Goal: Task Accomplishment & Management: Manage account settings

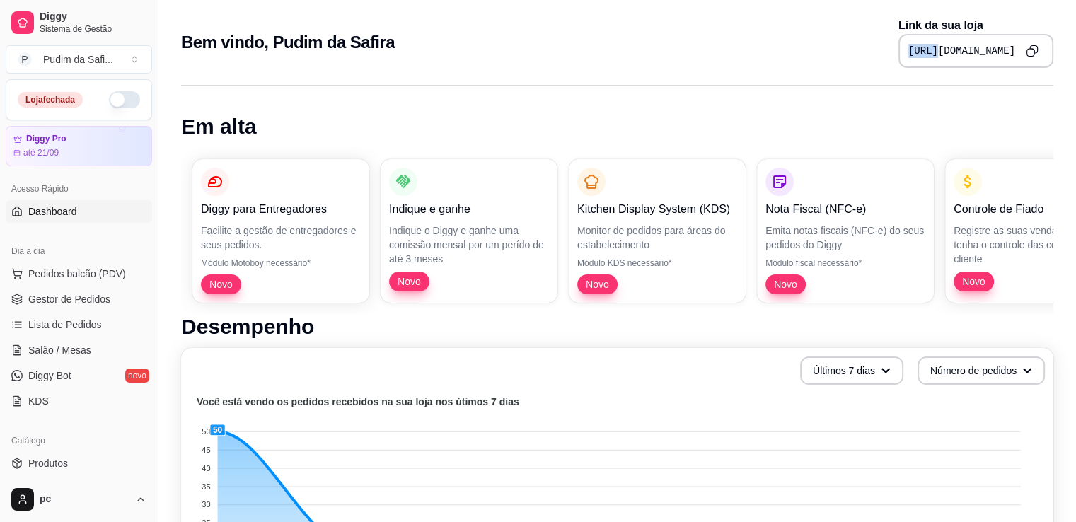
click at [761, 59] on div "Bem vindo, Pudim da Safira Link da sua loja [URL][DOMAIN_NAME]" at bounding box center [617, 42] width 872 height 51
click at [83, 274] on span "Pedidos balcão (PDV)" at bounding box center [77, 274] width 98 height 14
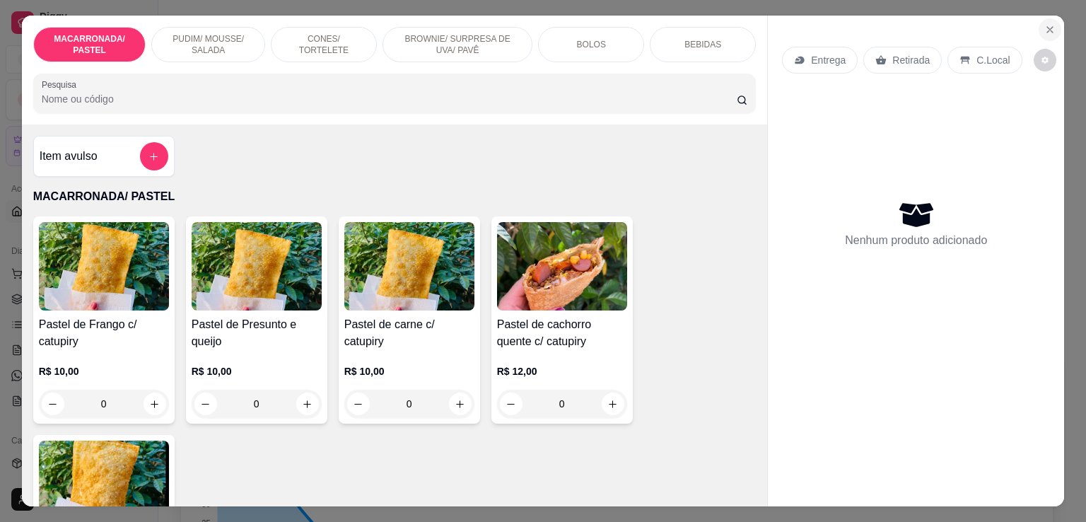
click at [1045, 24] on icon "Close" at bounding box center [1050, 29] width 11 height 11
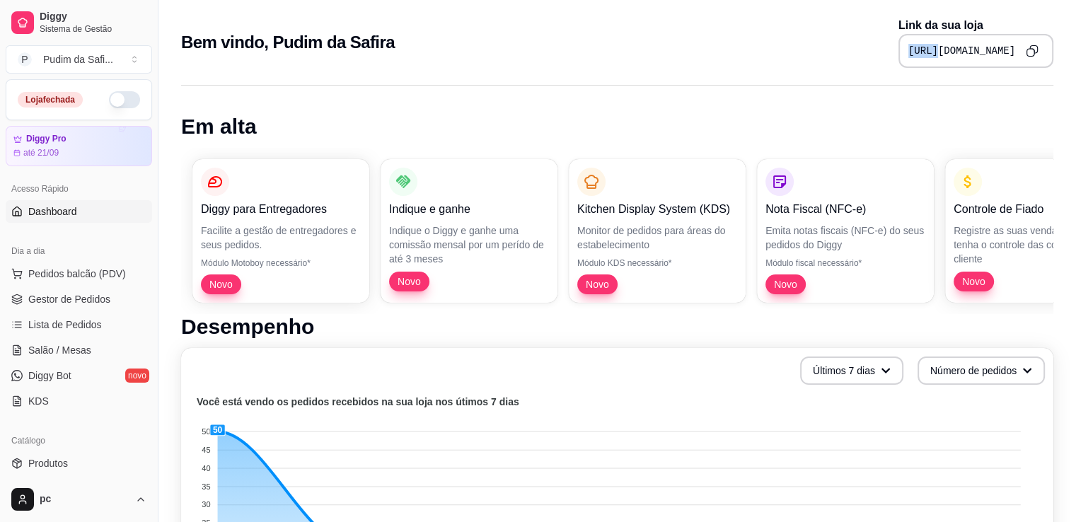
click at [1043, 24] on p "Link da sua loja" at bounding box center [975, 25] width 155 height 17
click at [74, 324] on span "Lista de Pedidos" at bounding box center [65, 325] width 74 height 14
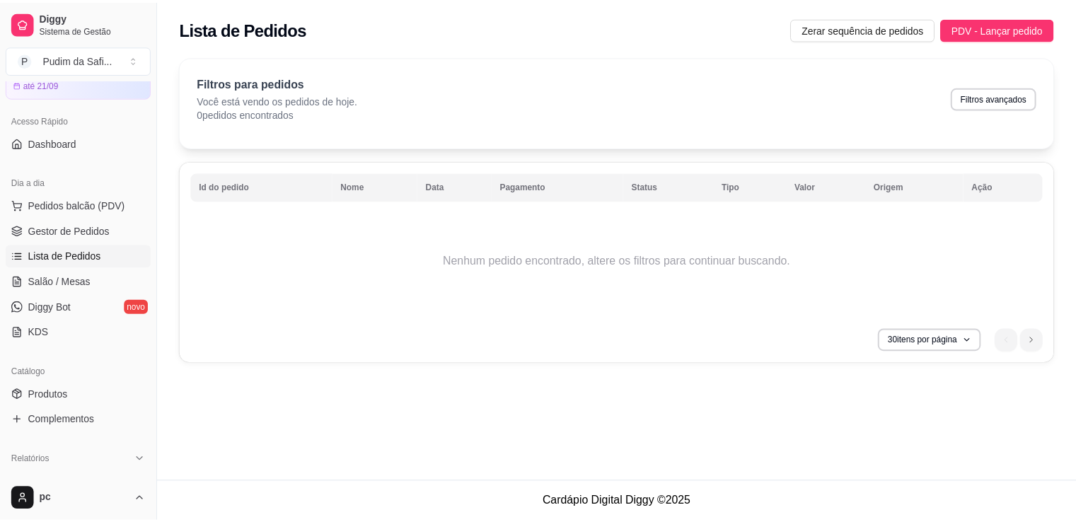
scroll to position [71, 0]
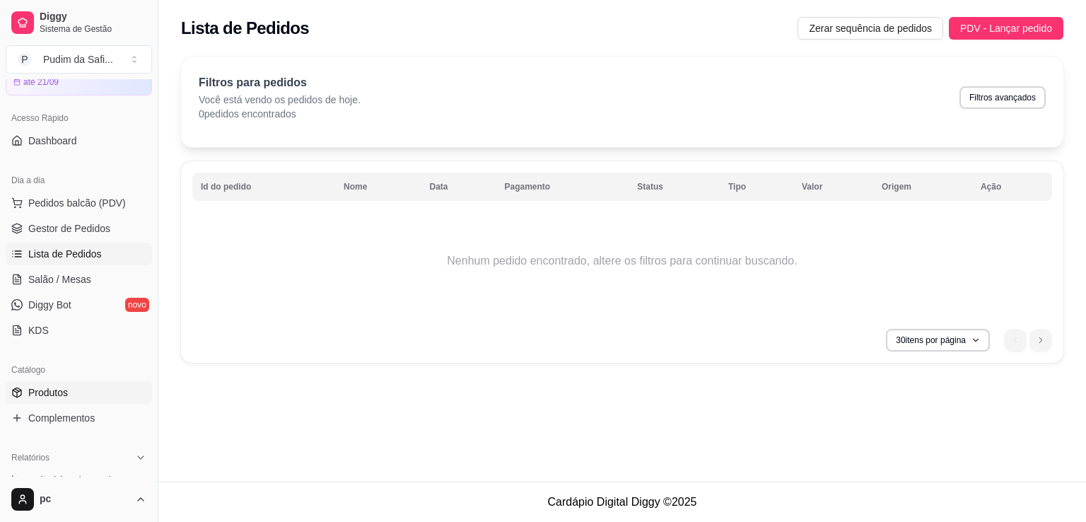
click at [47, 394] on span "Produtos" at bounding box center [48, 392] width 40 height 14
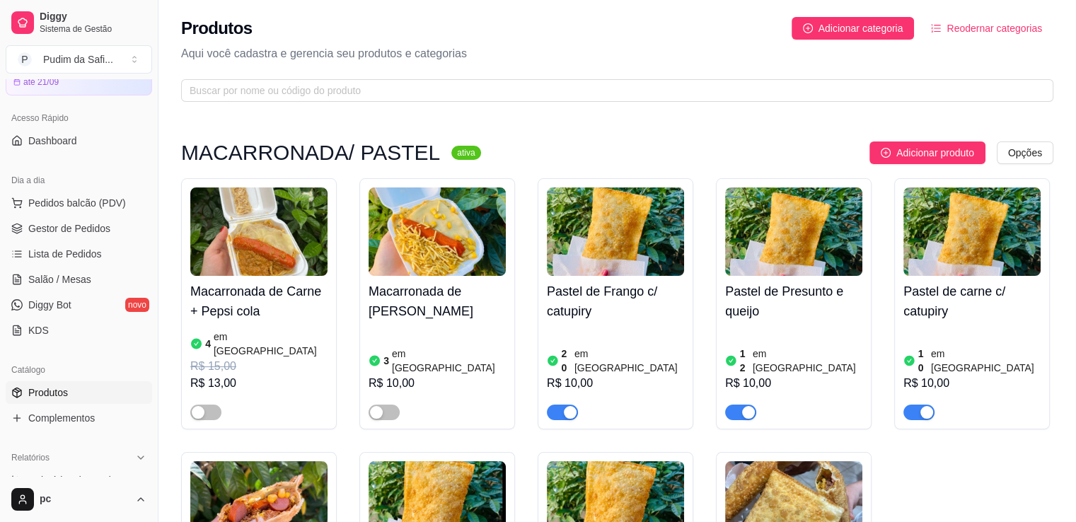
click at [600, 357] on article "em [GEOGRAPHIC_DATA]" at bounding box center [629, 361] width 110 height 28
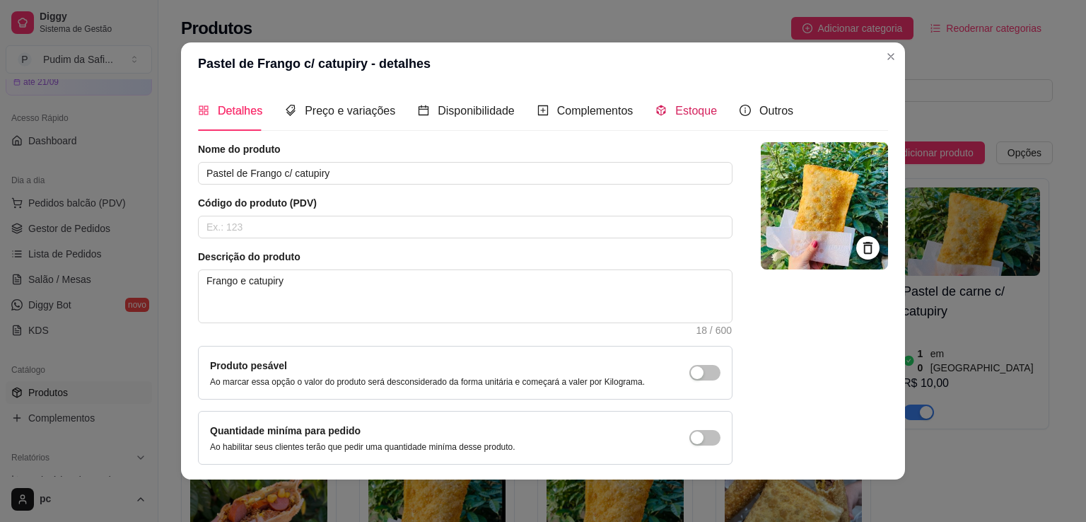
click at [675, 111] on span "Estoque" at bounding box center [696, 111] width 42 height 12
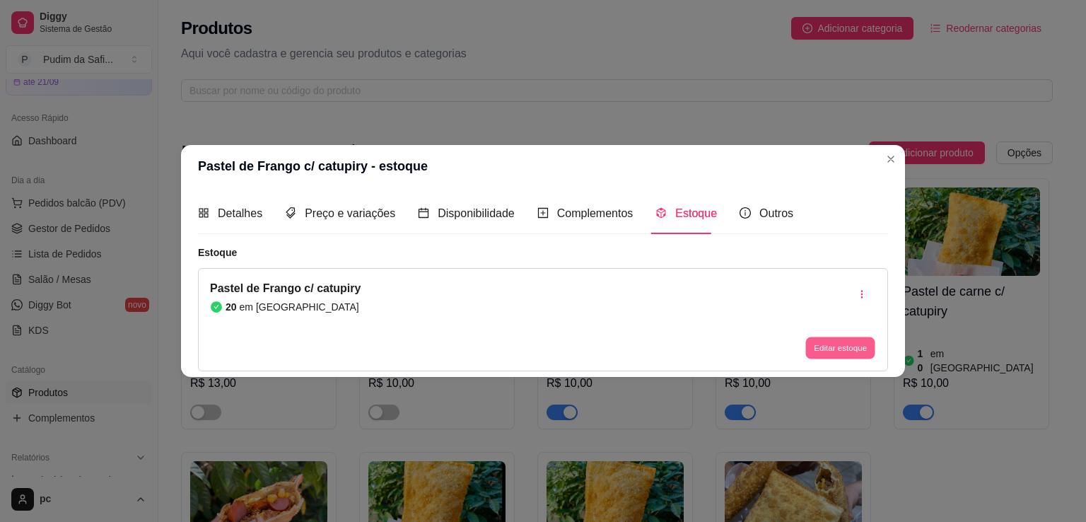
click at [832, 346] on button "Editar estoque" at bounding box center [840, 348] width 69 height 22
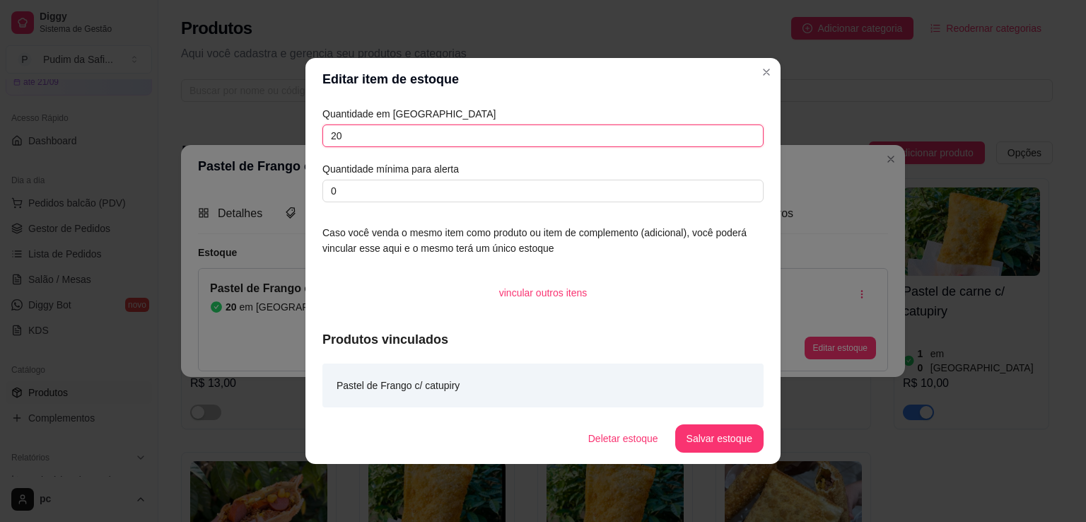
click at [364, 140] on input "20" at bounding box center [543, 135] width 441 height 23
type input "2"
type input "10"
click at [620, 284] on div "vincular outros itens" at bounding box center [543, 293] width 441 height 28
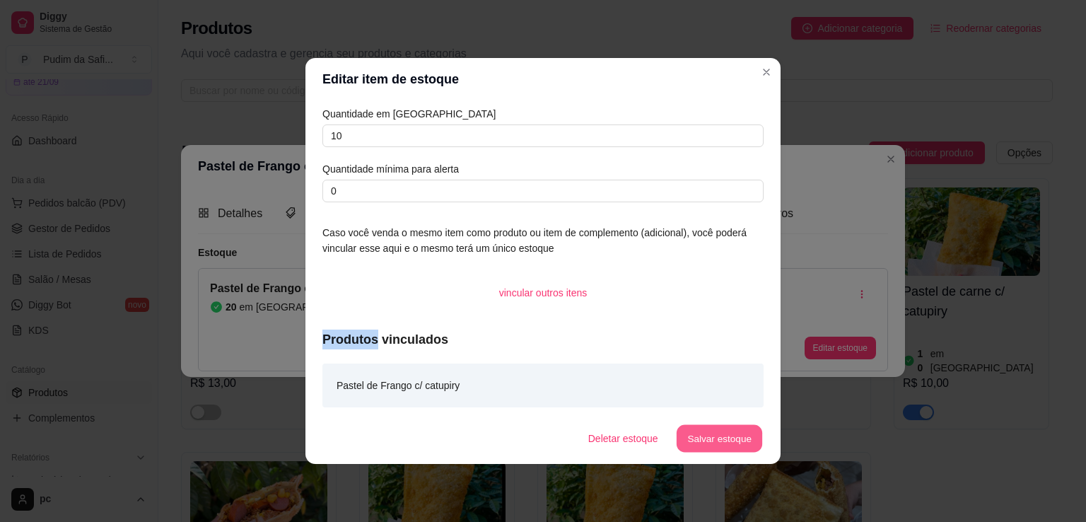
click at [729, 447] on button "Salvar estoque" at bounding box center [719, 439] width 86 height 28
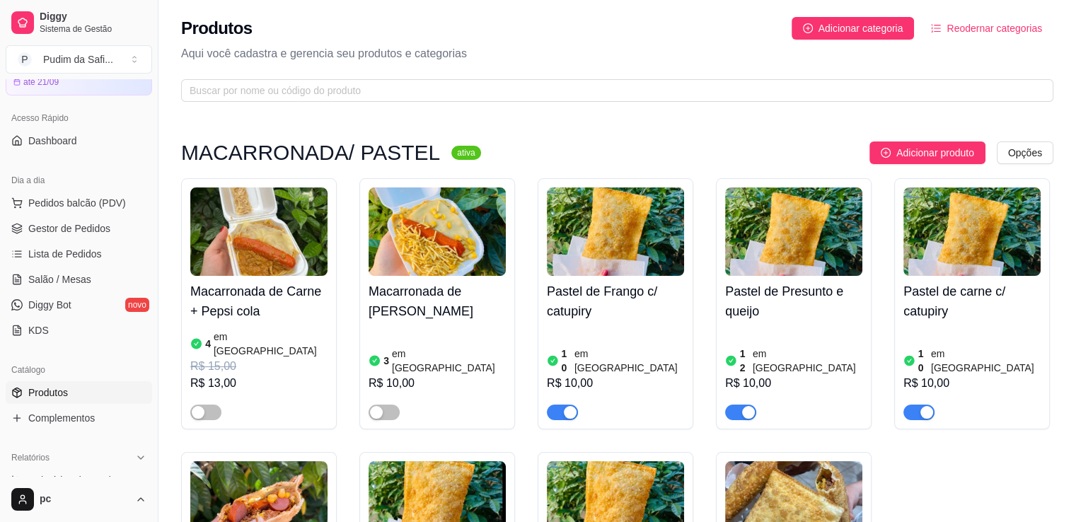
click at [976, 224] on img at bounding box center [971, 231] width 137 height 88
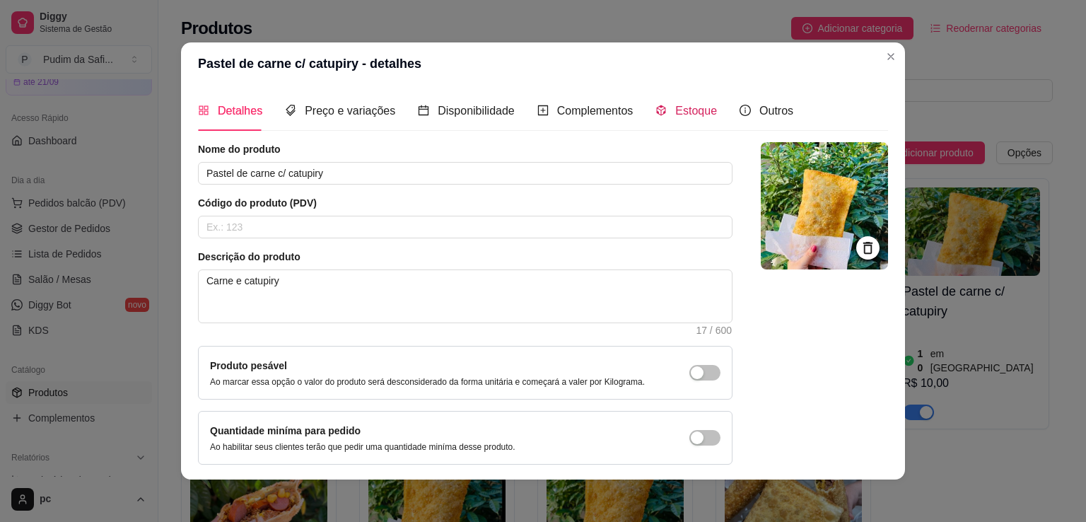
click at [664, 112] on div "Estoque" at bounding box center [687, 111] width 62 height 18
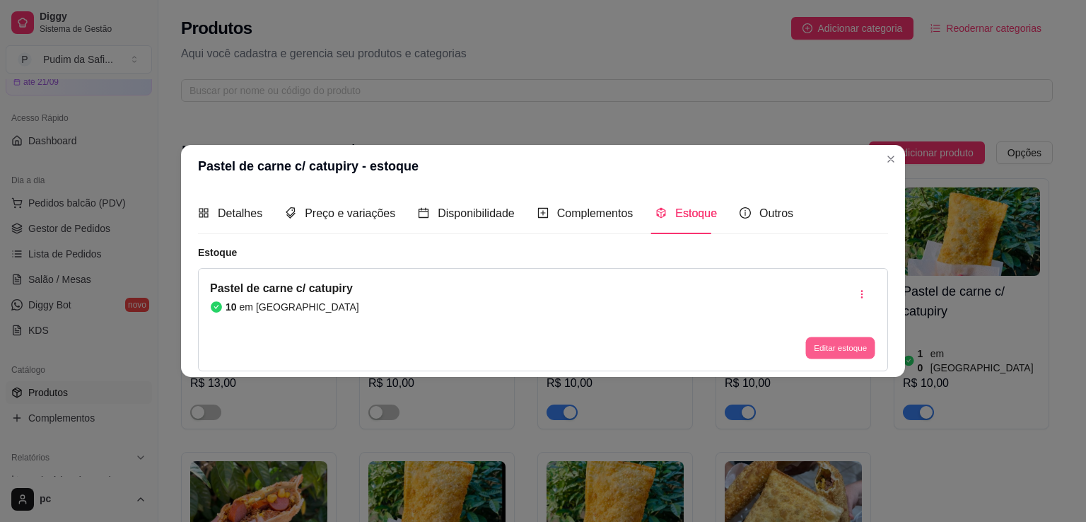
click at [820, 352] on button "Editar estoque" at bounding box center [840, 348] width 69 height 22
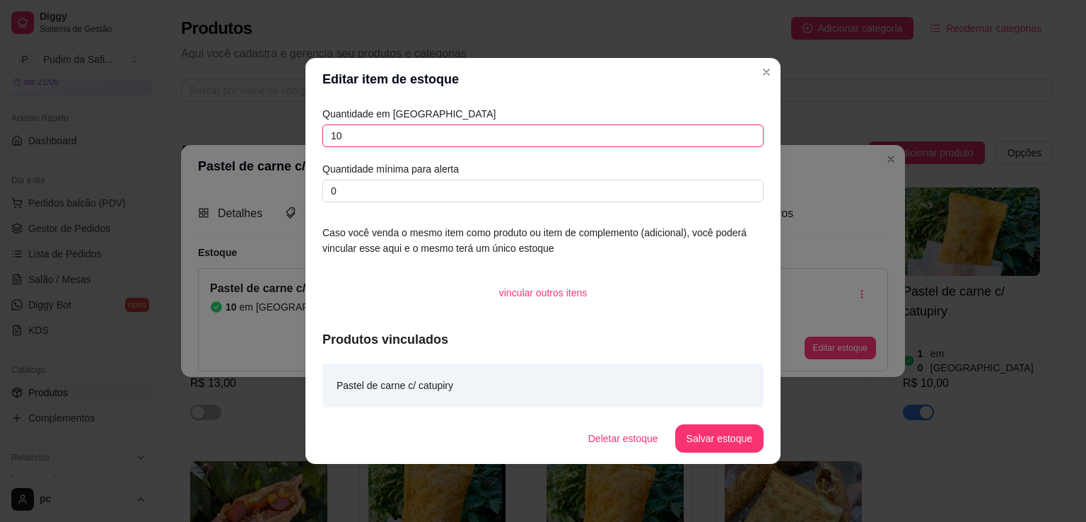
click at [416, 134] on input "10" at bounding box center [543, 135] width 441 height 23
type input "15"
click at [712, 441] on button "Salvar estoque" at bounding box center [719, 439] width 86 height 28
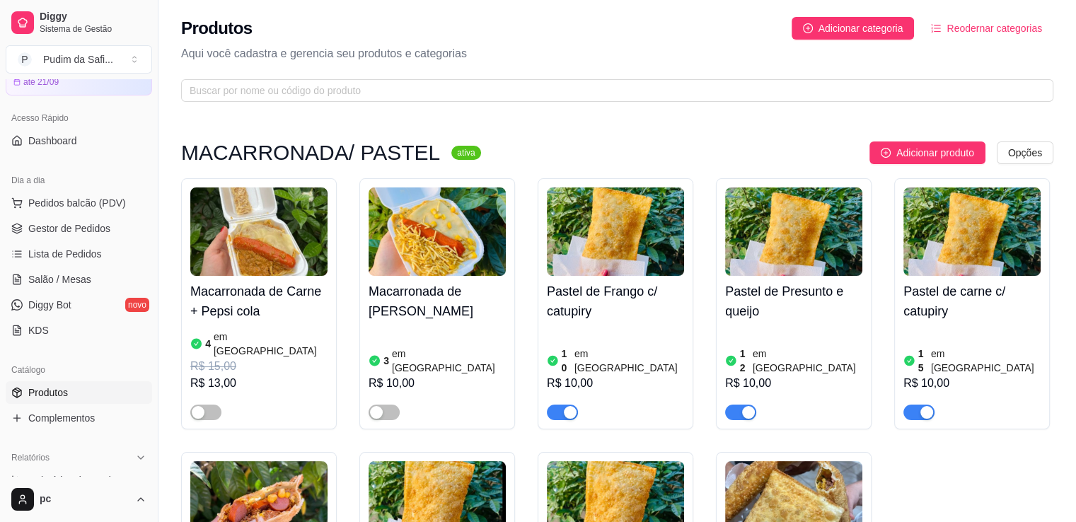
click at [774, 301] on h4 "Pastel de Presunto e queijo" at bounding box center [793, 301] width 137 height 40
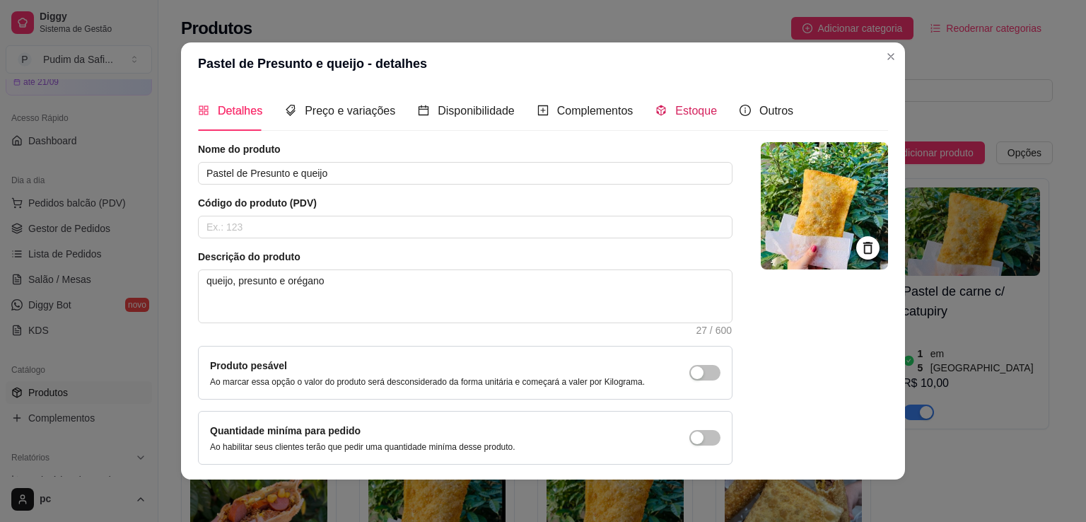
click at [656, 111] on icon "code-sandbox" at bounding box center [661, 110] width 11 height 11
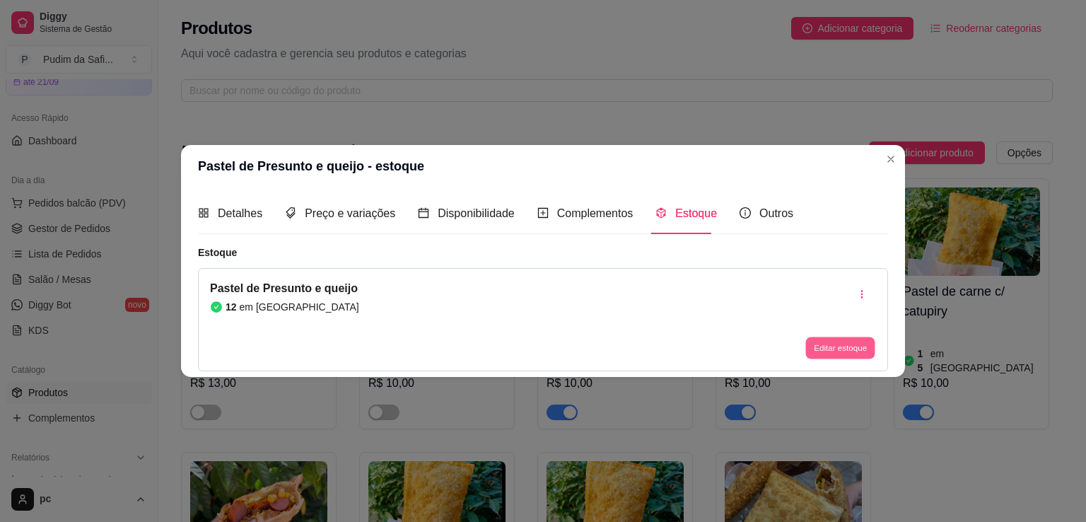
click at [820, 342] on button "Editar estoque" at bounding box center [840, 348] width 69 height 22
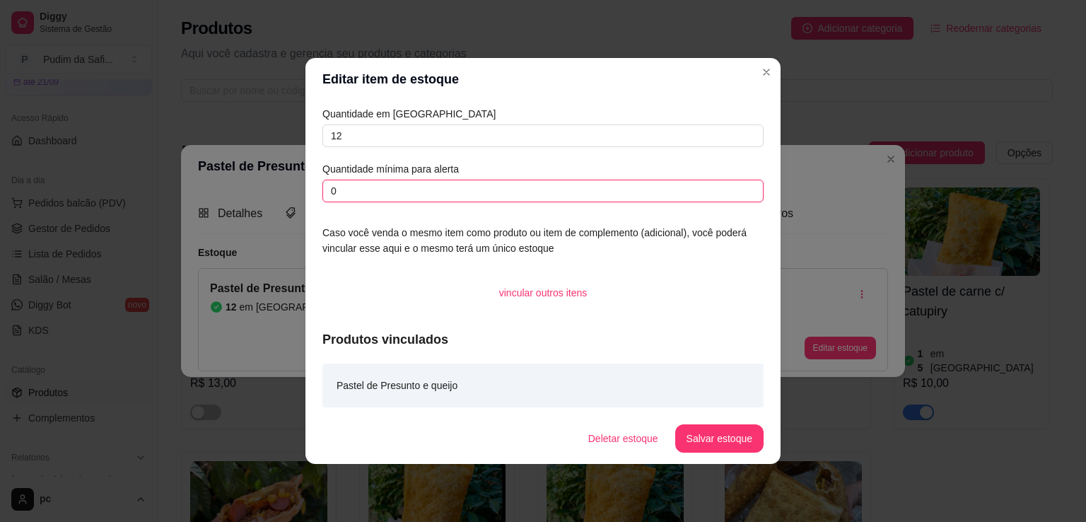
click at [506, 200] on input "0" at bounding box center [543, 191] width 441 height 23
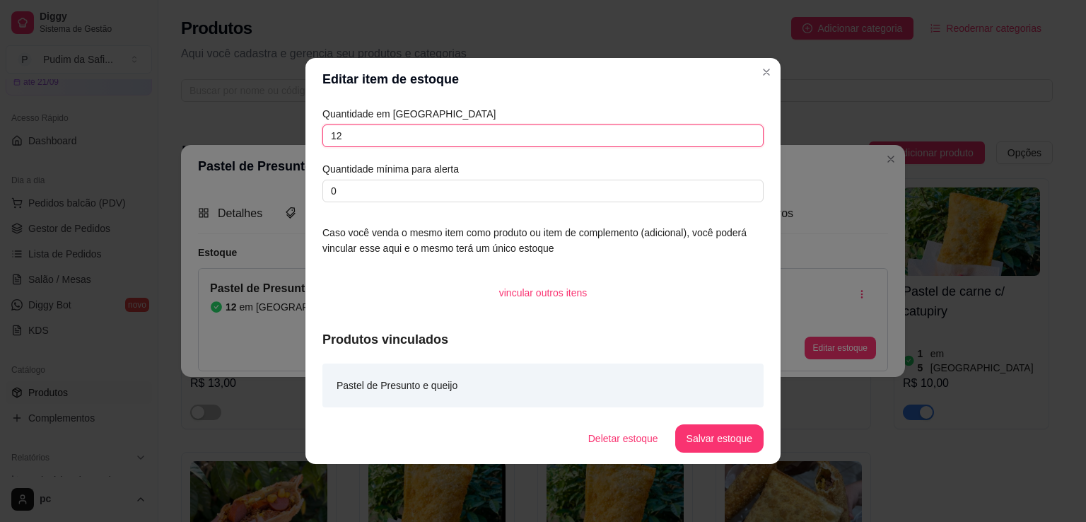
click at [368, 134] on input "12" at bounding box center [543, 135] width 441 height 23
type input "10"
click at [736, 445] on button "Salvar estoque" at bounding box center [719, 439] width 86 height 28
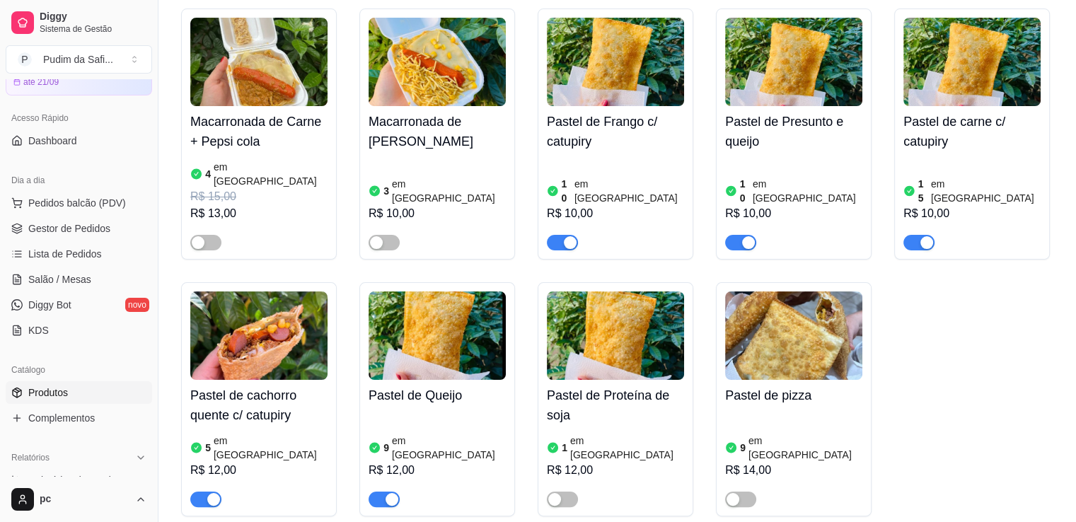
scroll to position [198, 0]
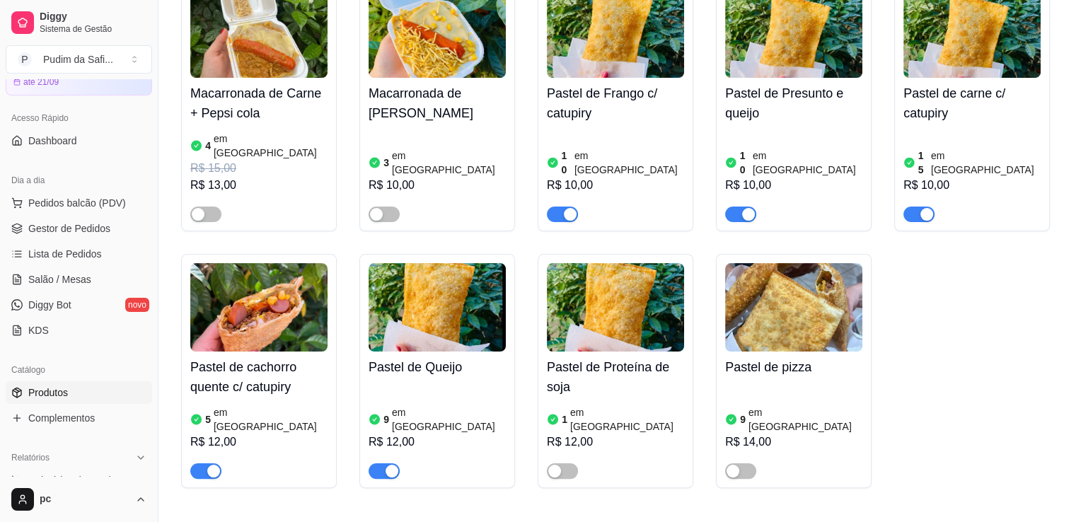
click at [246, 319] on img at bounding box center [258, 307] width 137 height 88
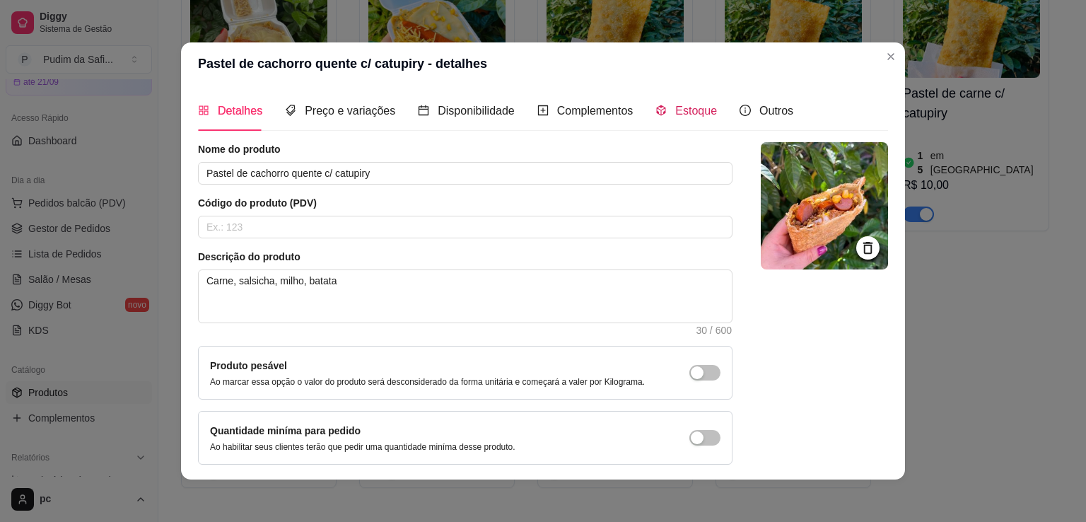
click at [664, 117] on div "Estoque" at bounding box center [687, 111] width 62 height 18
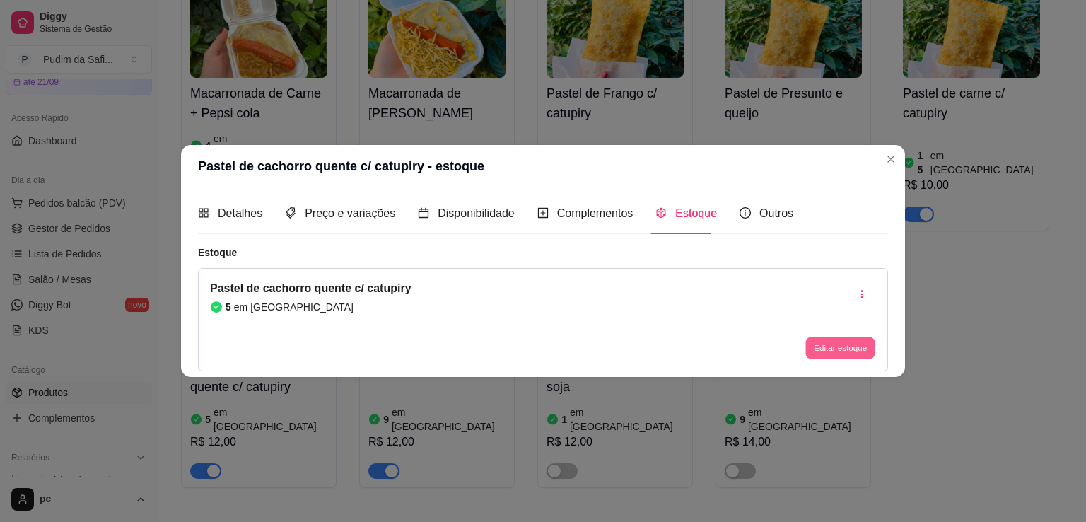
click at [814, 337] on button "Editar estoque" at bounding box center [840, 348] width 69 height 22
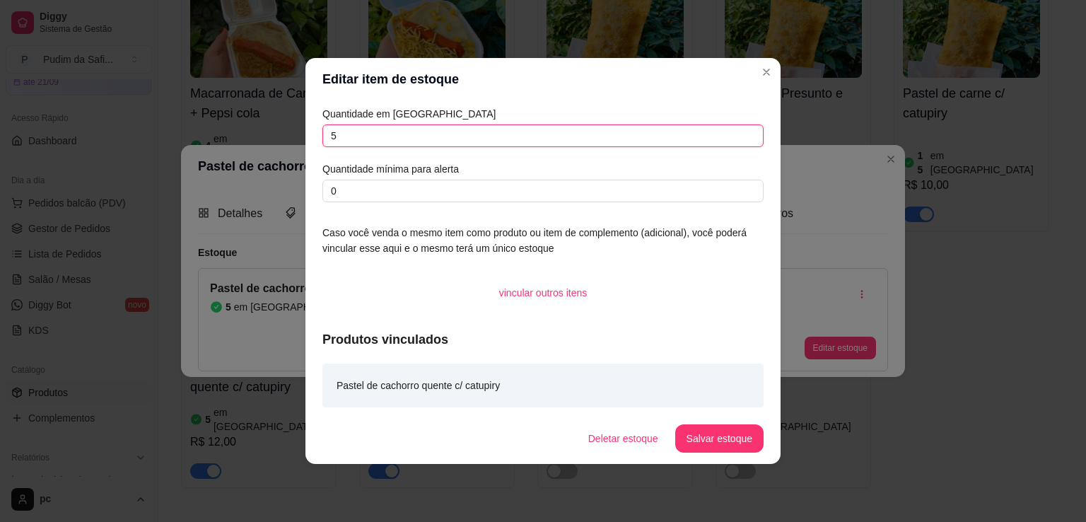
click at [406, 142] on input "5" at bounding box center [543, 135] width 441 height 23
type input "10"
click at [707, 429] on button "Salvar estoque" at bounding box center [719, 439] width 86 height 28
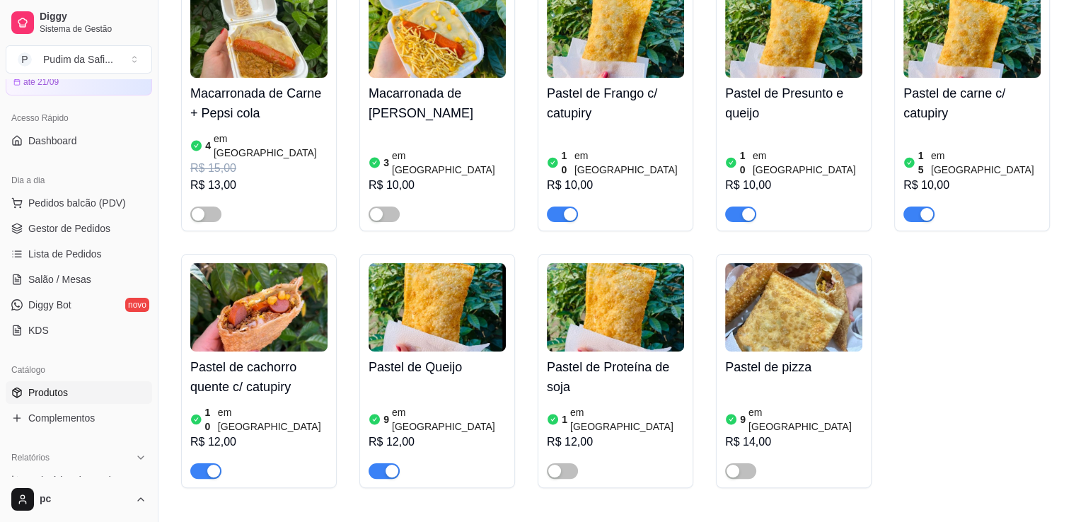
click at [475, 307] on img at bounding box center [436, 307] width 137 height 88
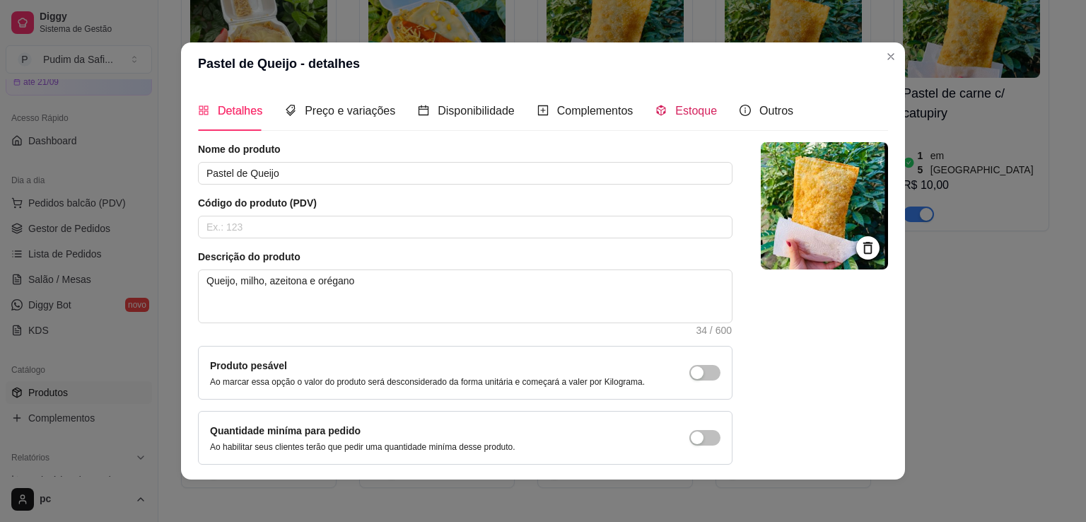
click at [680, 105] on span "Estoque" at bounding box center [696, 111] width 42 height 12
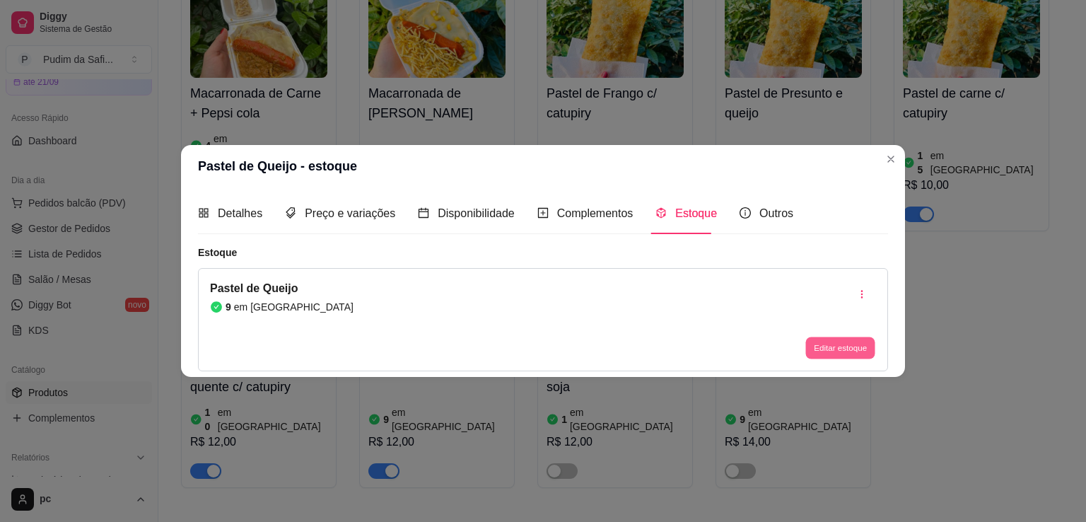
click at [834, 347] on button "Editar estoque" at bounding box center [840, 348] width 69 height 22
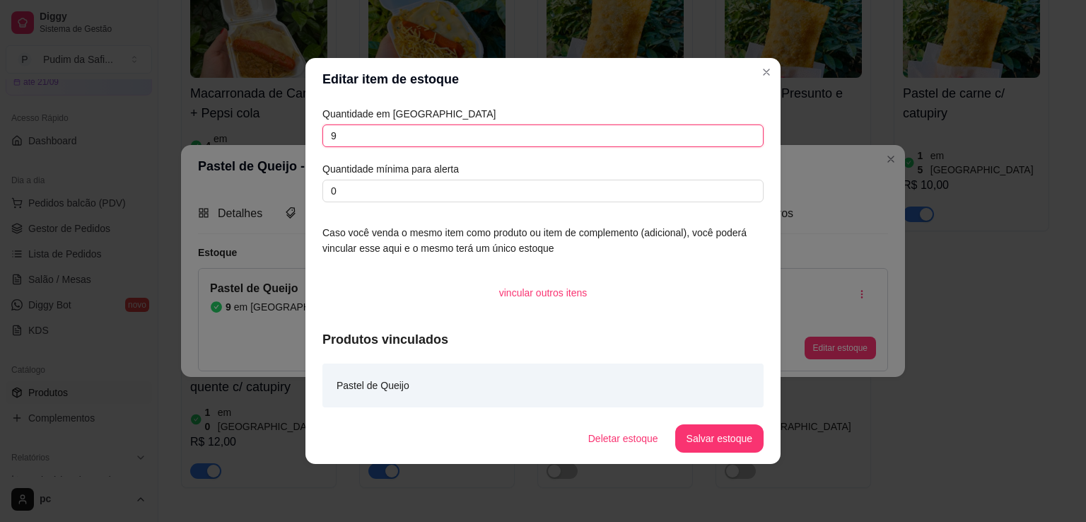
click at [443, 143] on input "9" at bounding box center [543, 135] width 441 height 23
type input "5"
click at [714, 434] on button "Salvar estoque" at bounding box center [719, 439] width 86 height 28
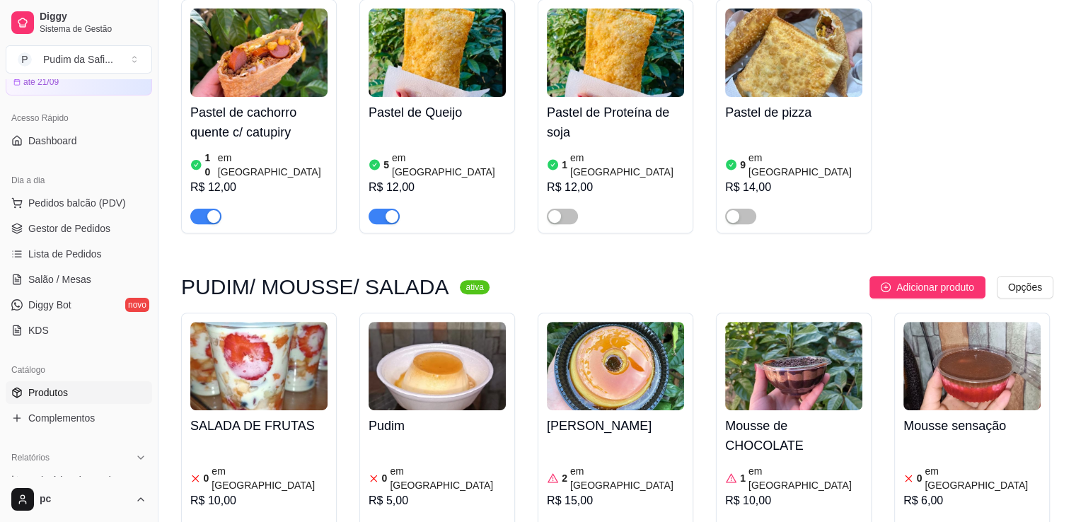
scroll to position [481, 0]
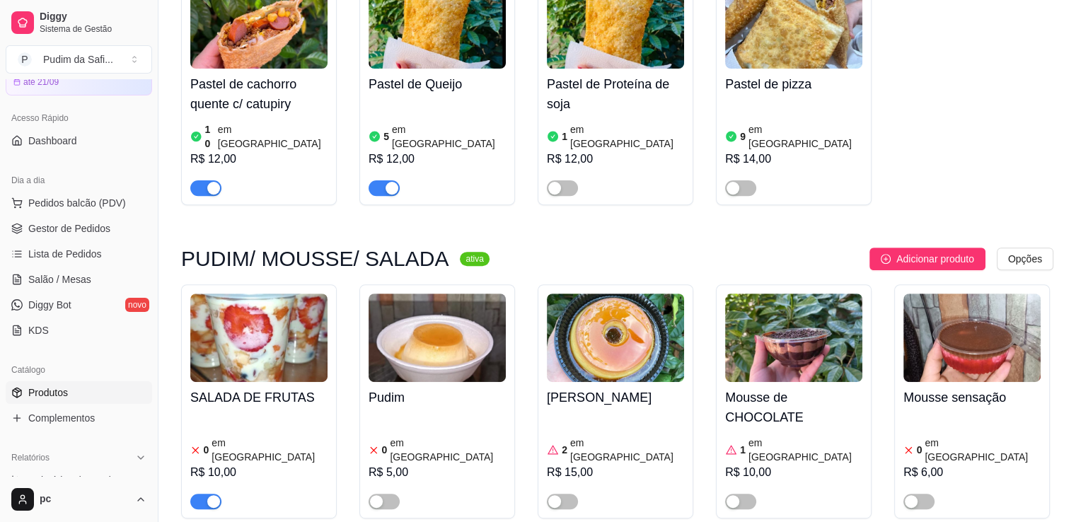
click at [245, 481] on div at bounding box center [258, 495] width 137 height 28
click at [202, 494] on span "button" at bounding box center [205, 502] width 31 height 16
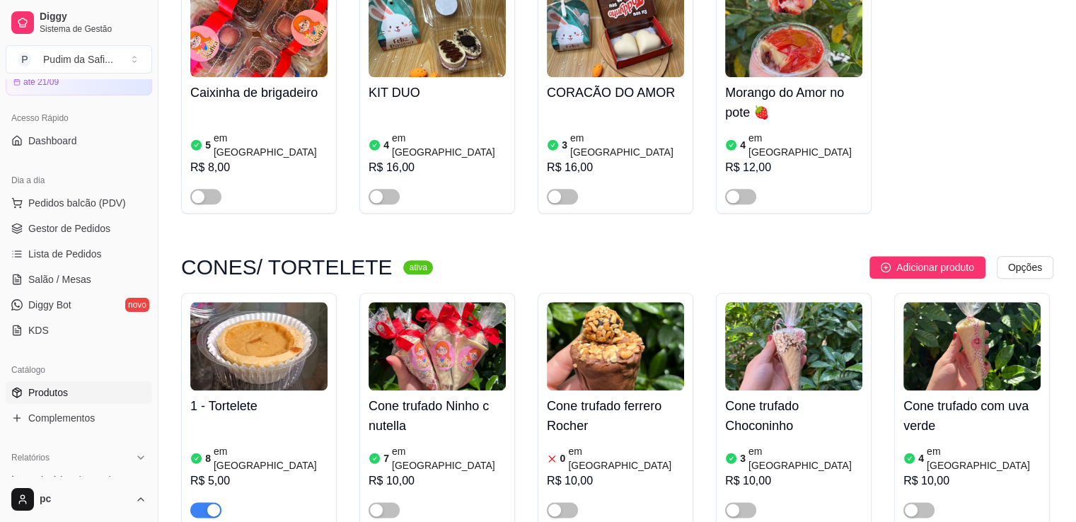
scroll to position [1669, 0]
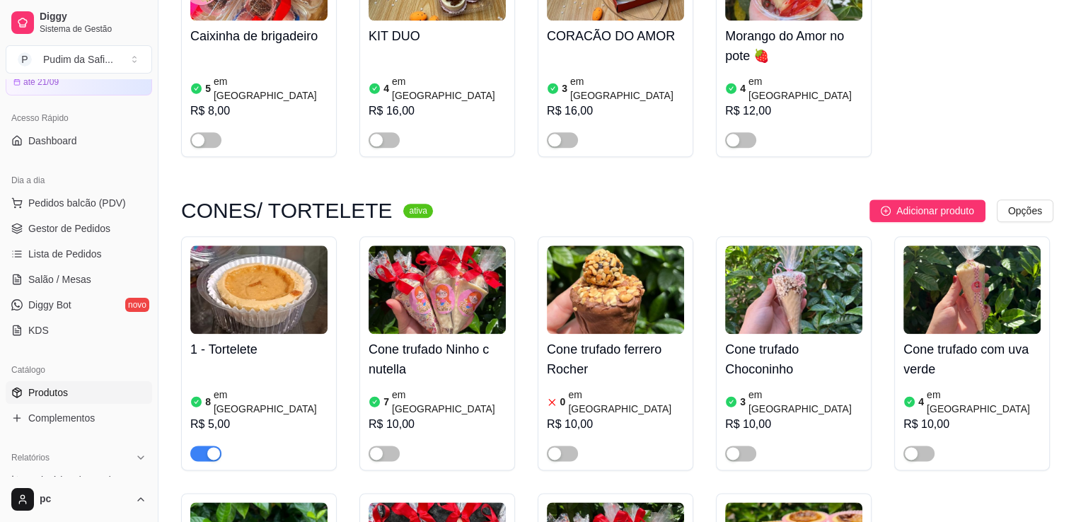
click at [293, 388] on div "8 em [GEOGRAPHIC_DATA]" at bounding box center [258, 402] width 137 height 28
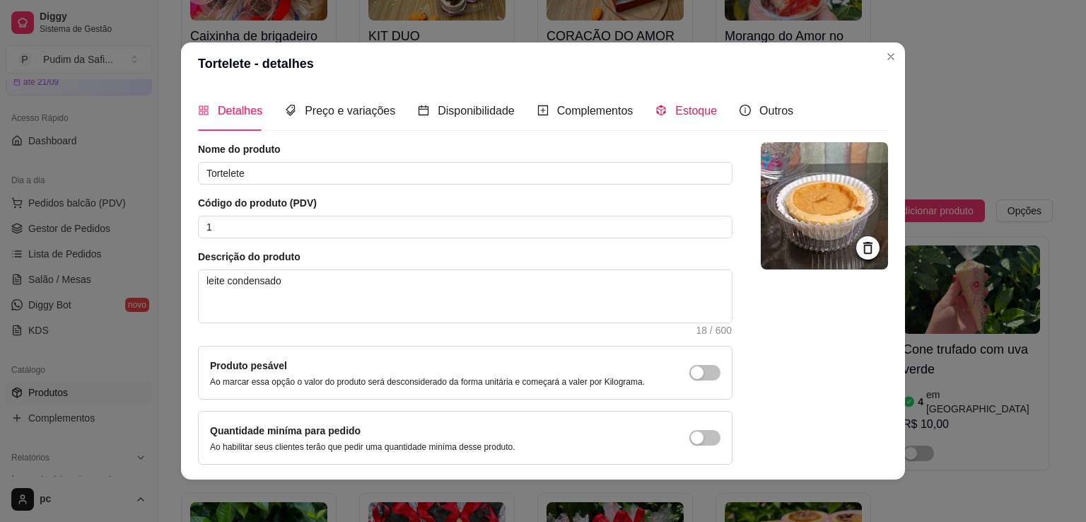
click at [678, 112] on span "Estoque" at bounding box center [696, 111] width 42 height 12
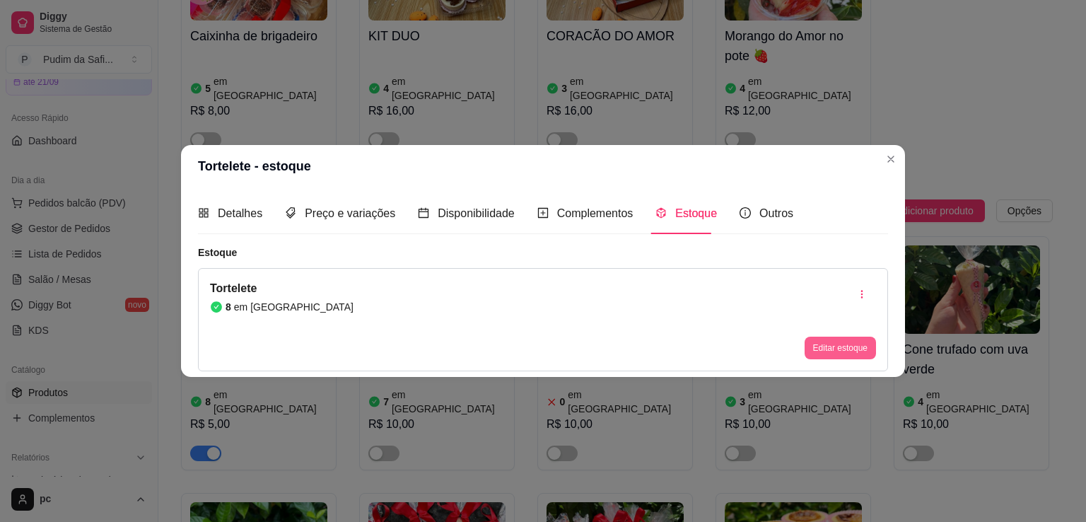
click at [825, 348] on button "Editar estoque" at bounding box center [840, 348] width 71 height 23
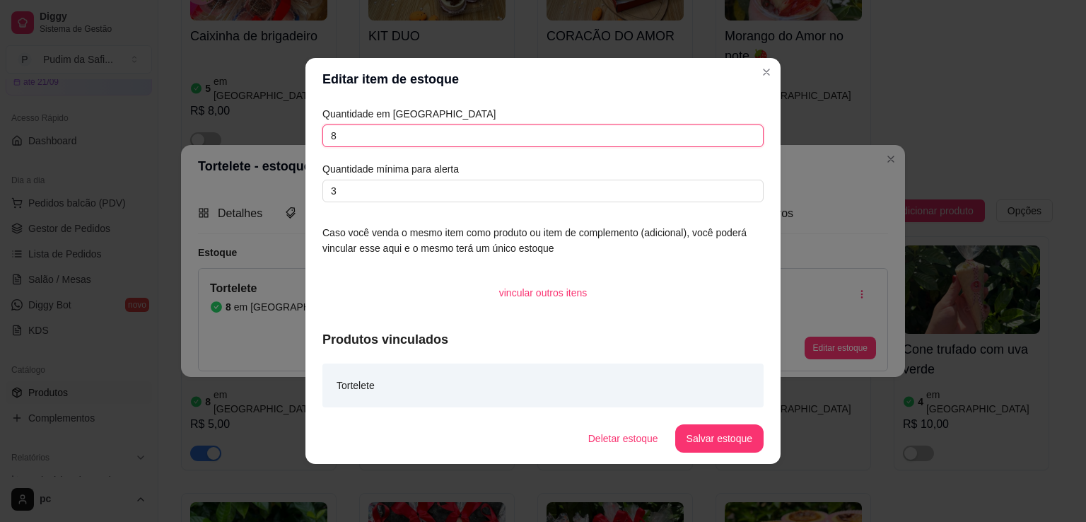
click at [426, 131] on input "8" at bounding box center [543, 135] width 441 height 23
type input "7"
click at [690, 439] on button "Salvar estoque" at bounding box center [719, 439] width 86 height 28
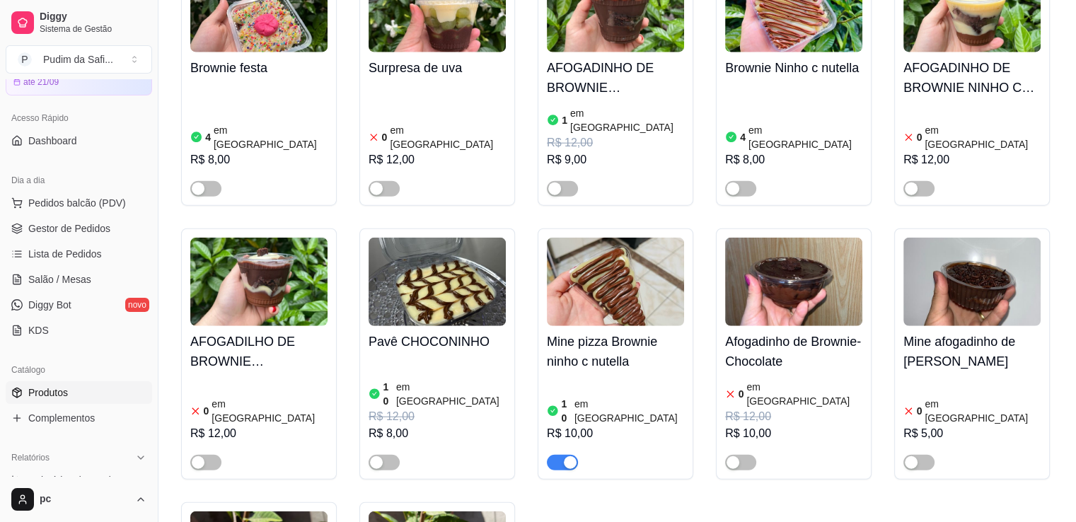
scroll to position [3650, 0]
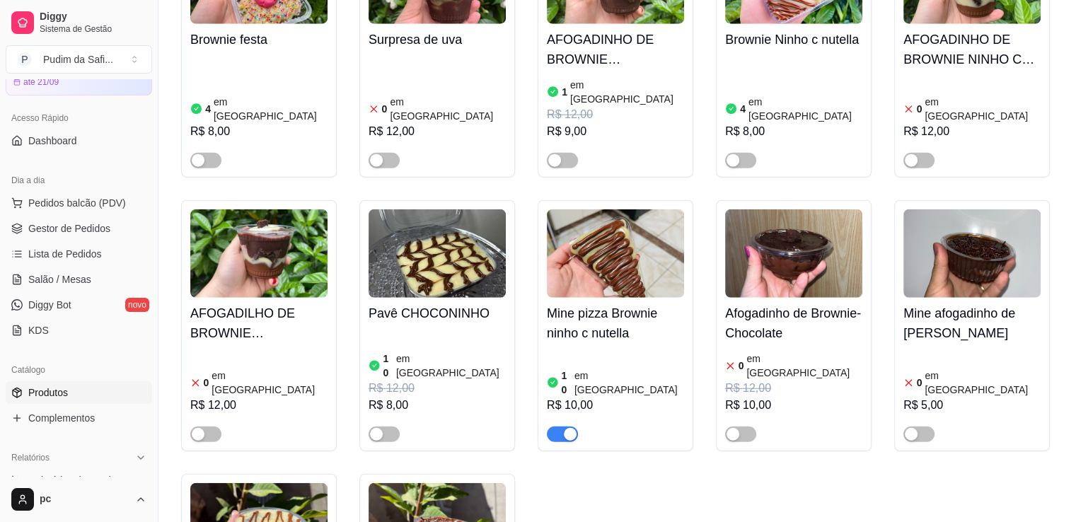
click at [317, 483] on img at bounding box center [258, 527] width 137 height 88
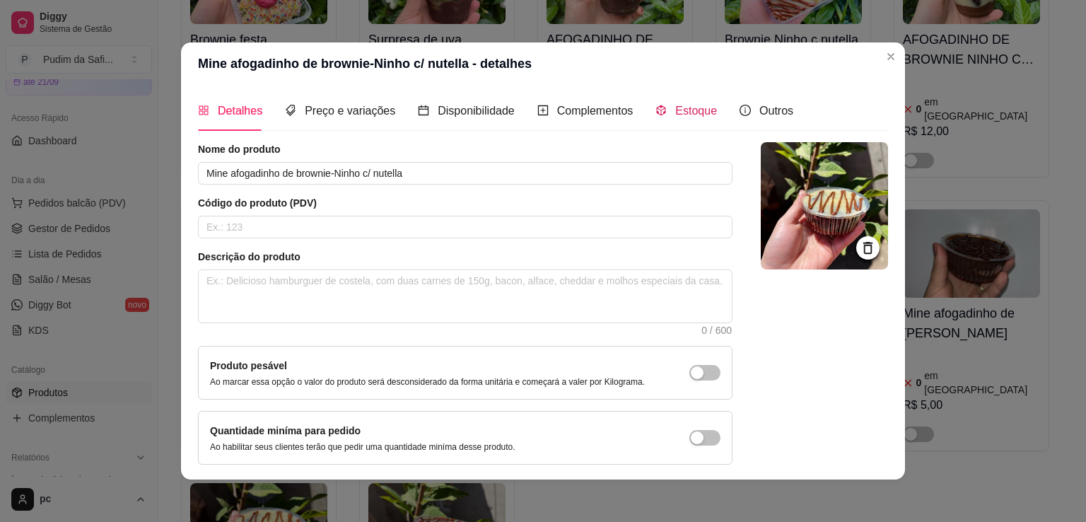
click at [685, 105] on span "Estoque" at bounding box center [696, 111] width 42 height 12
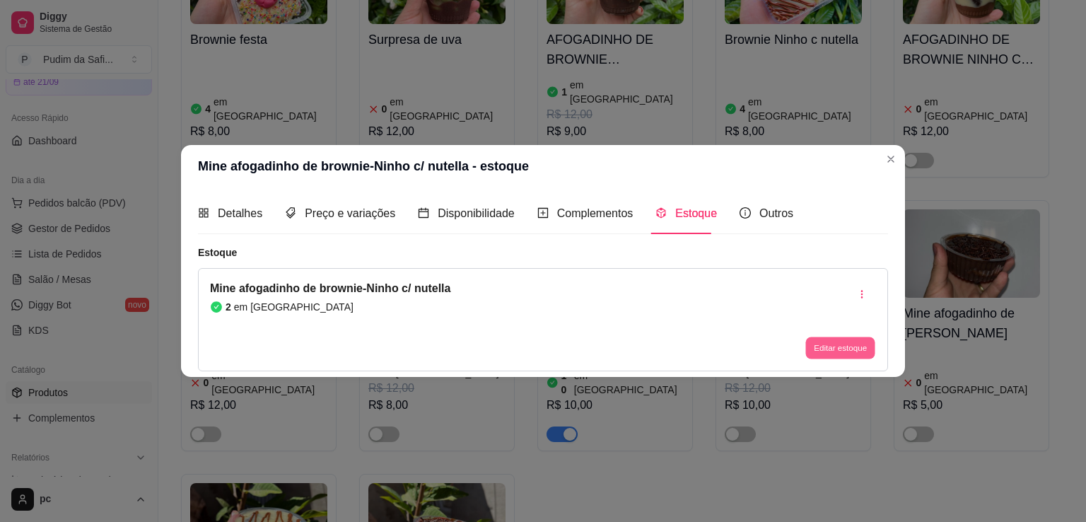
click at [826, 348] on button "Editar estoque" at bounding box center [840, 348] width 69 height 22
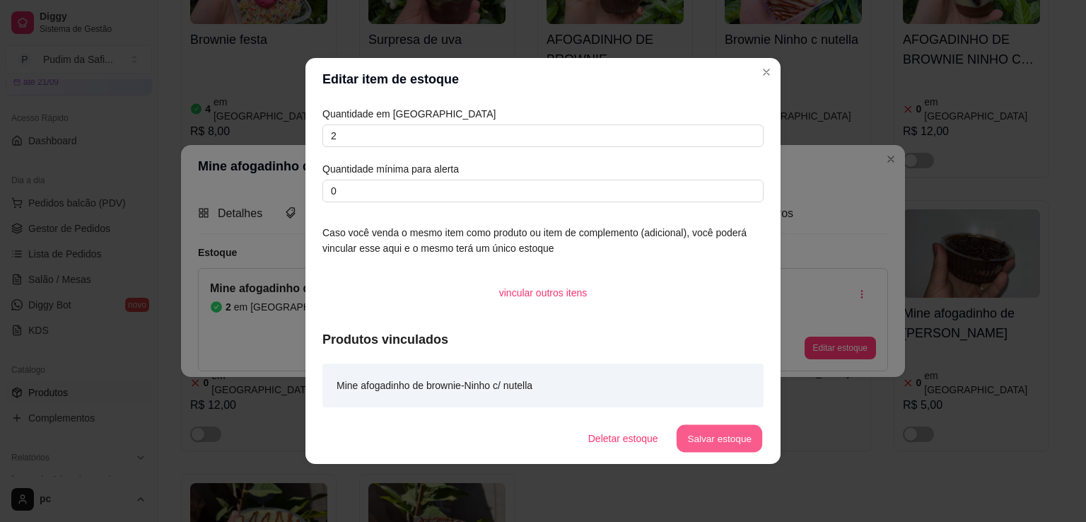
click at [714, 450] on button "Salvar estoque" at bounding box center [719, 439] width 86 height 28
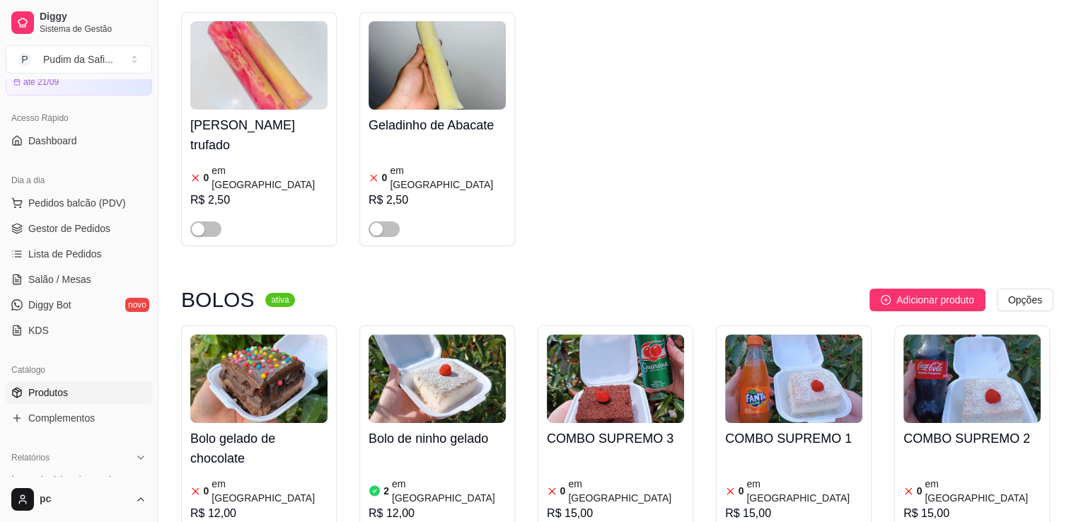
scroll to position [5602, 0]
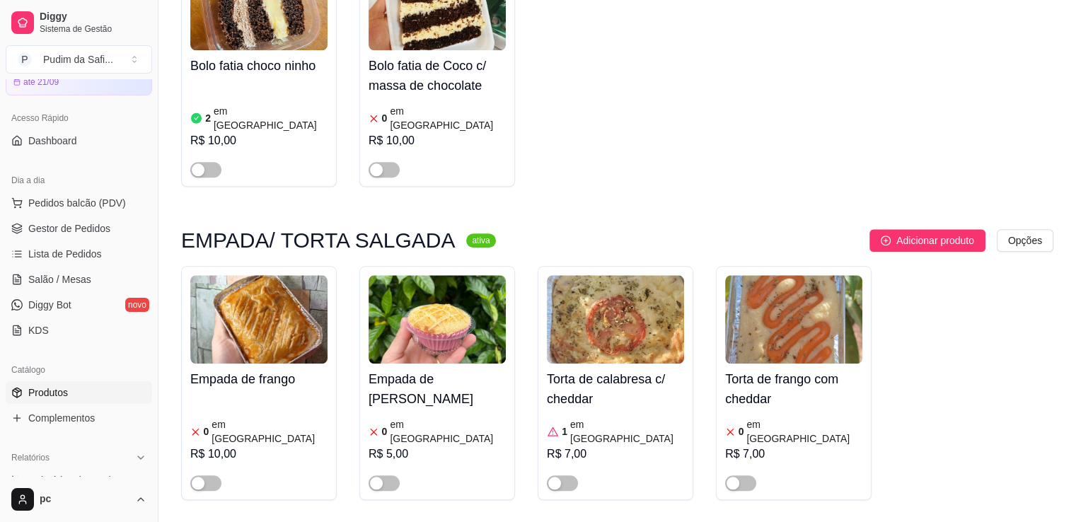
scroll to position [6677, 0]
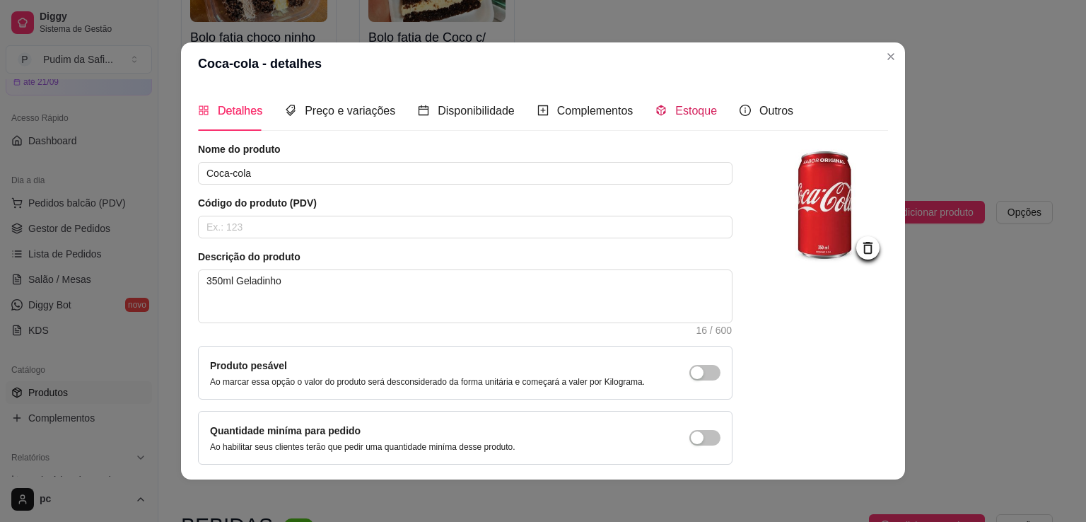
click at [690, 109] on span "Estoque" at bounding box center [696, 111] width 42 height 12
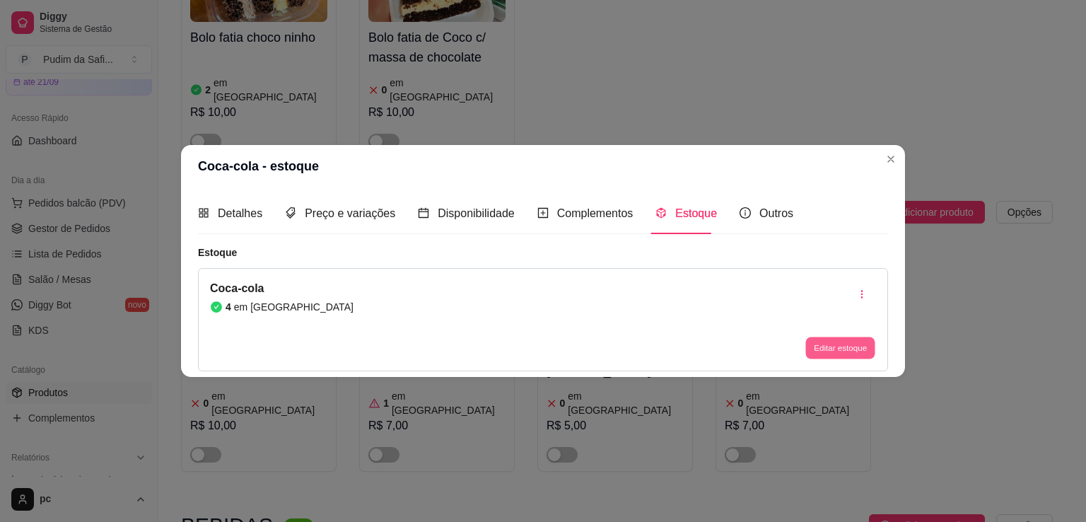
click at [826, 347] on button "Editar estoque" at bounding box center [840, 348] width 69 height 22
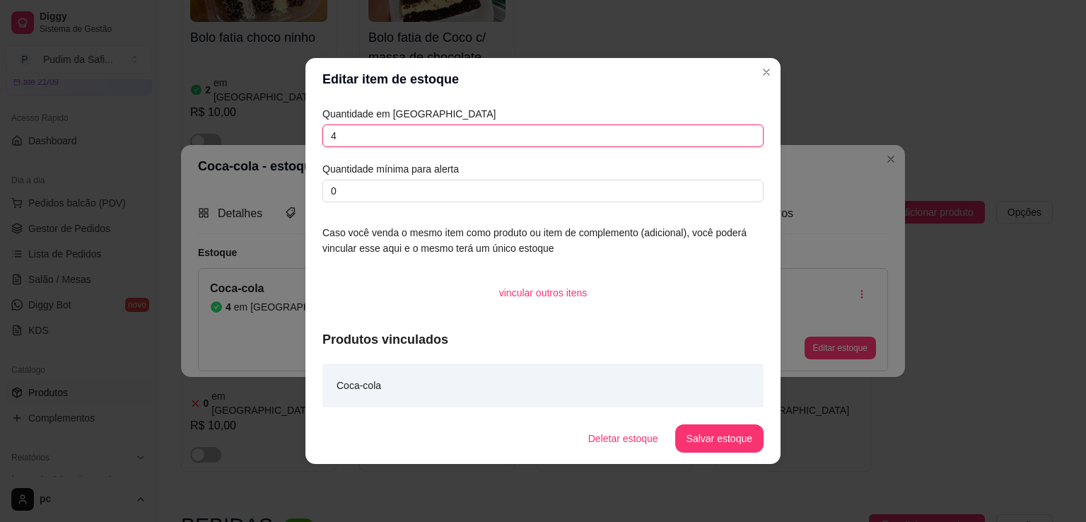
click at [358, 146] on input "4" at bounding box center [543, 135] width 441 height 23
type input "1"
click at [741, 432] on button "Salvar estoque" at bounding box center [719, 439] width 86 height 28
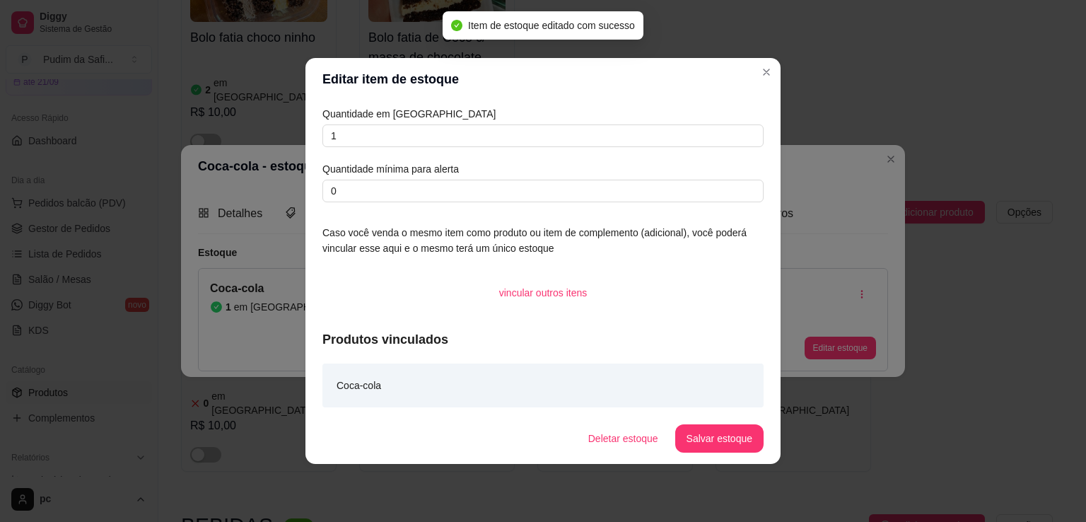
click at [709, 347] on article "Produtos vinculados" at bounding box center [543, 340] width 441 height 20
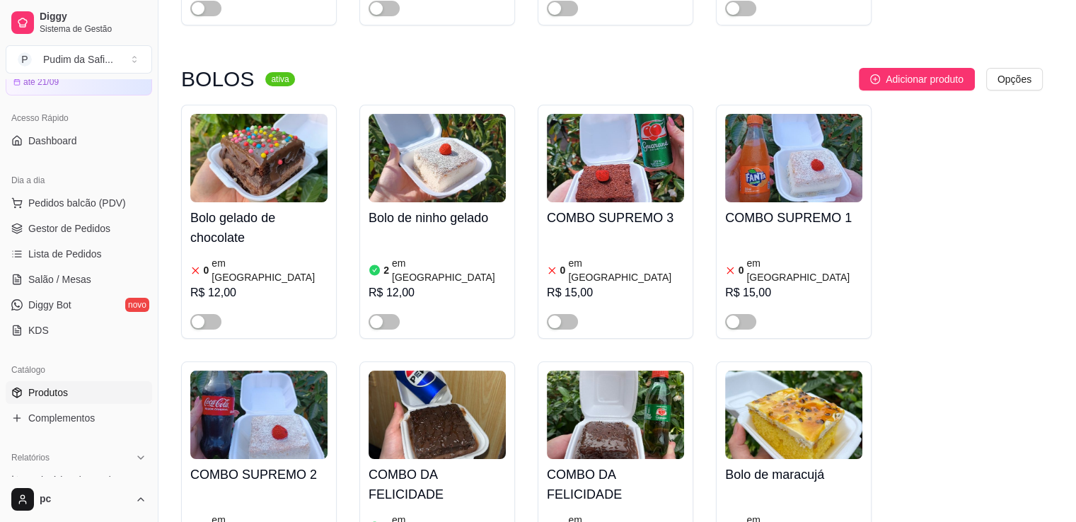
click at [656, 272] on textarea "200ml" at bounding box center [458, 297] width 547 height 54
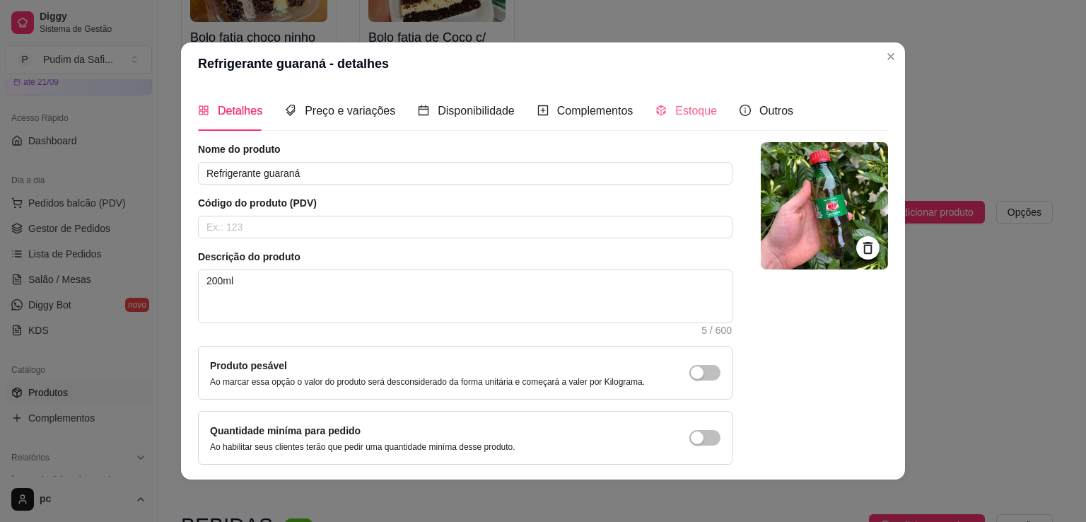
click at [664, 120] on div "Estoque" at bounding box center [687, 111] width 62 height 40
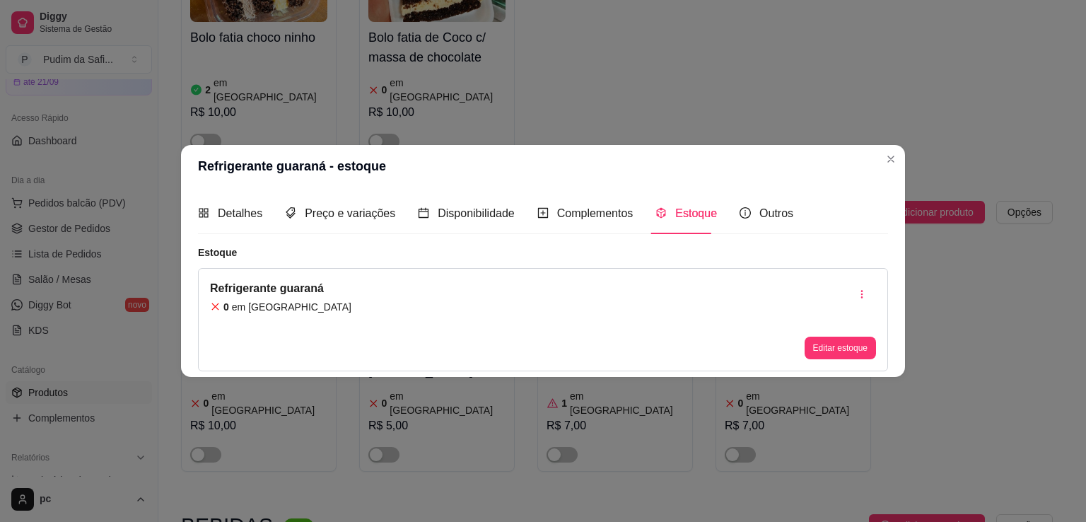
click at [295, 308] on div "0 em [GEOGRAPHIC_DATA]" at bounding box center [280, 307] width 141 height 14
click at [808, 354] on button "Editar estoque" at bounding box center [840, 348] width 69 height 22
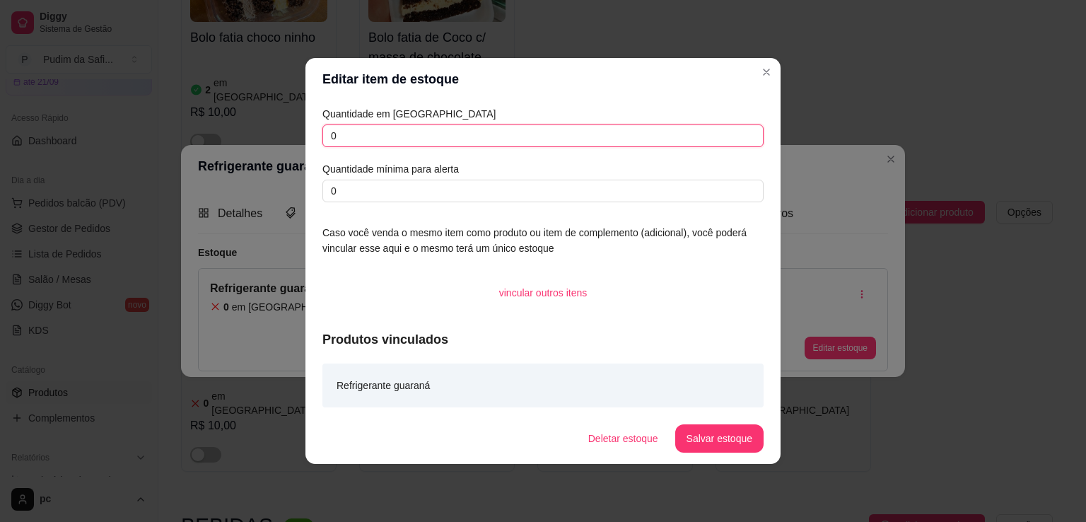
click at [512, 136] on input "0" at bounding box center [543, 135] width 441 height 23
type input "7"
click at [724, 443] on button "Salvar estoque" at bounding box center [719, 439] width 86 height 28
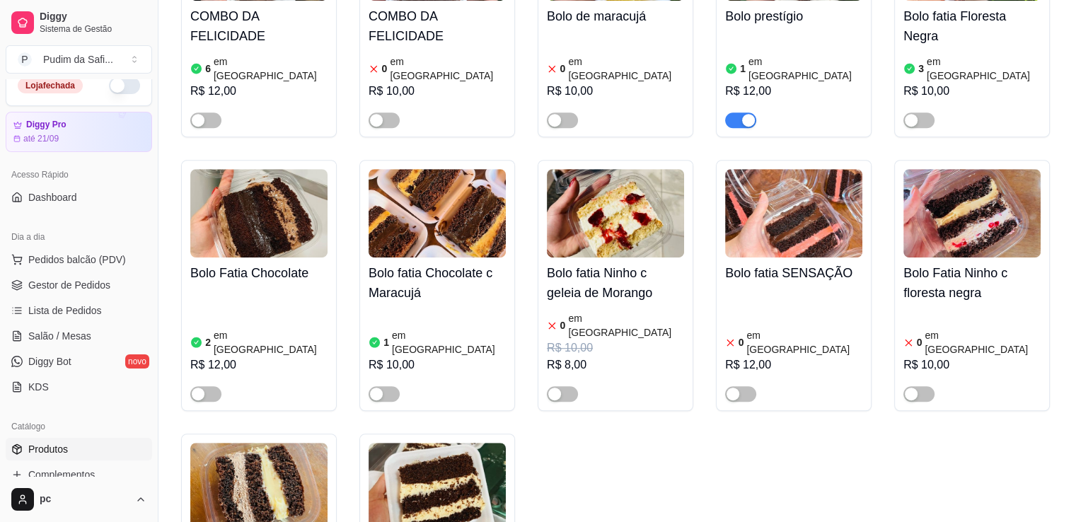
scroll to position [0, 0]
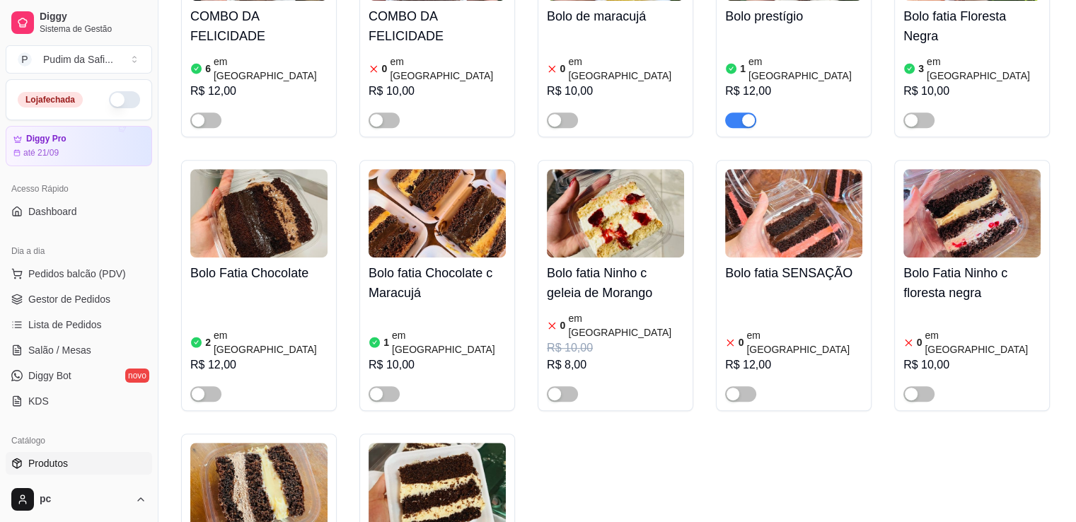
click at [110, 95] on button "button" at bounding box center [124, 99] width 31 height 17
